Goal: Transaction & Acquisition: Purchase product/service

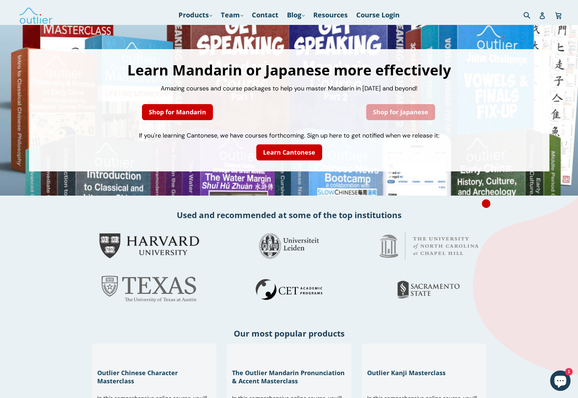
click at [373, 120] on link "Shop for Japanese" at bounding box center [400, 112] width 69 height 16
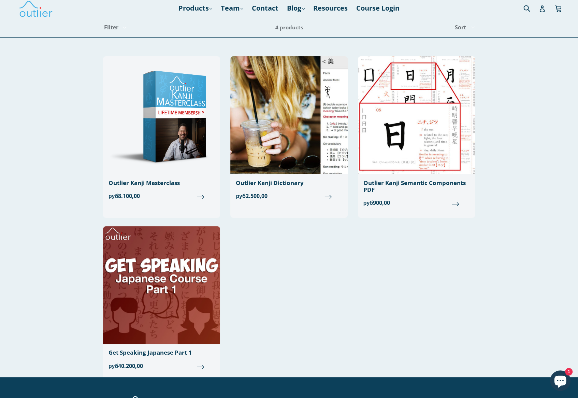
scroll to position [7, 0]
